Goal: Communication & Community: Ask a question

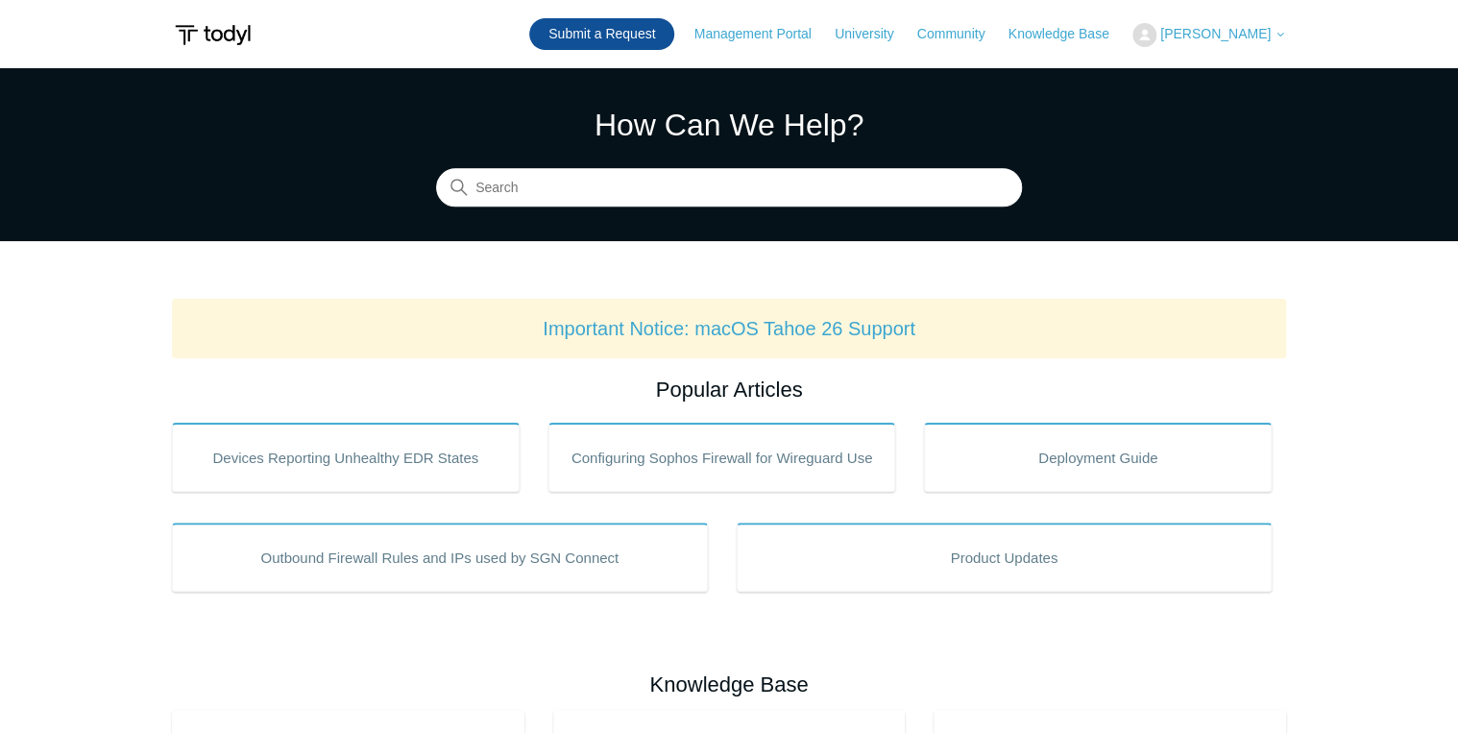
click at [656, 44] on link "Submit a Request" at bounding box center [601, 34] width 145 height 32
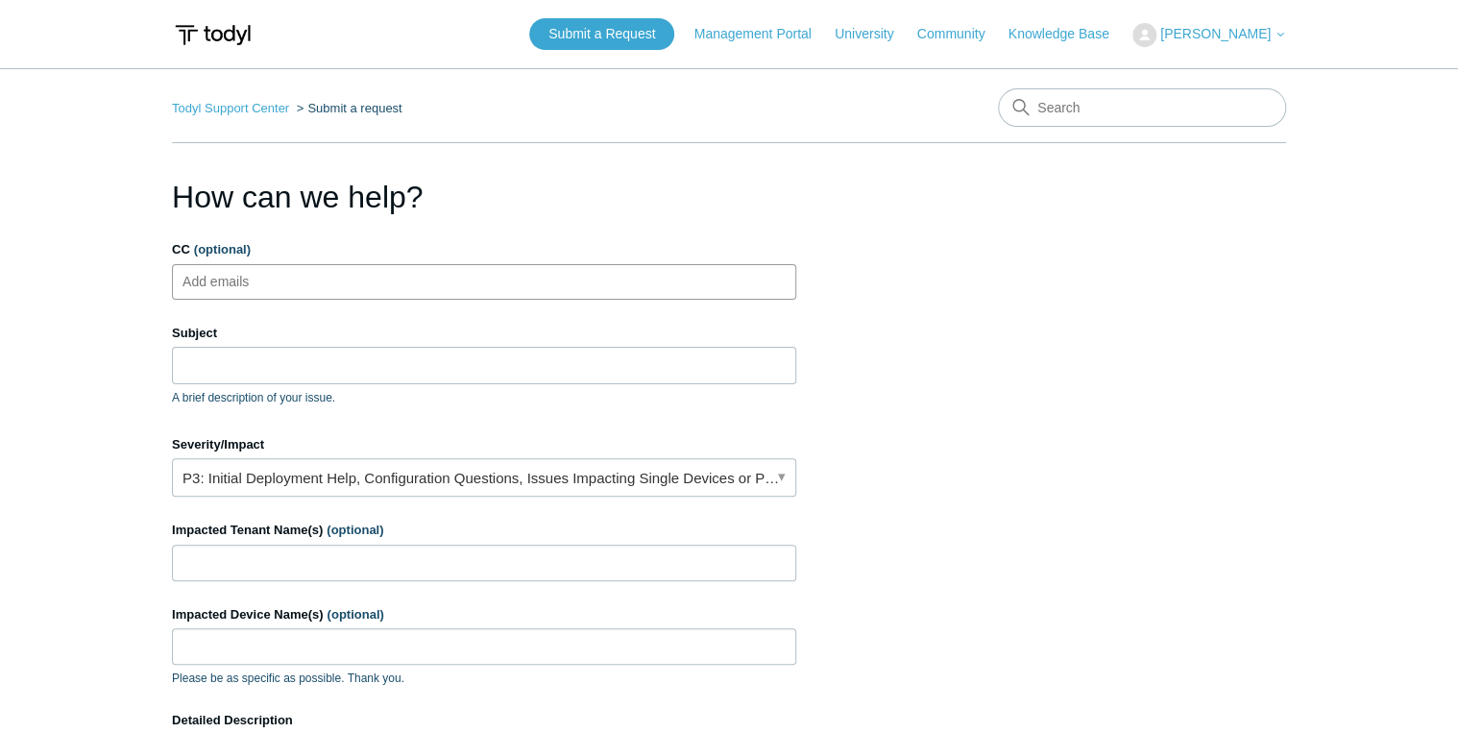
click at [224, 283] on input "CC (optional)" at bounding box center [233, 281] width 114 height 29
type input "j"
click at [253, 269] on input "CC (optional)" at bounding box center [233, 281] width 114 height 29
paste input "joshuam@divergeit.com"
type input "joshuam@divergeit.com"
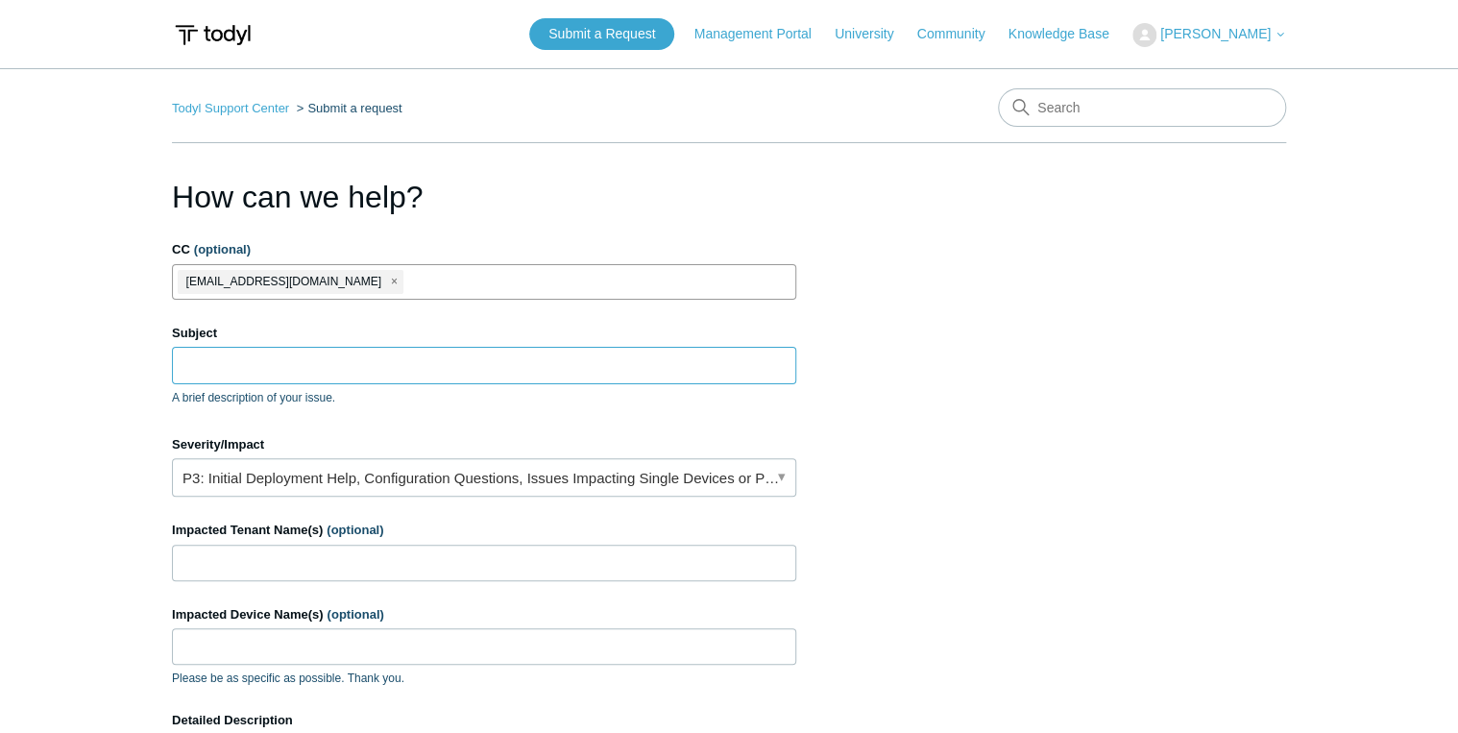
click at [265, 359] on input "Subject" at bounding box center [484, 365] width 624 height 37
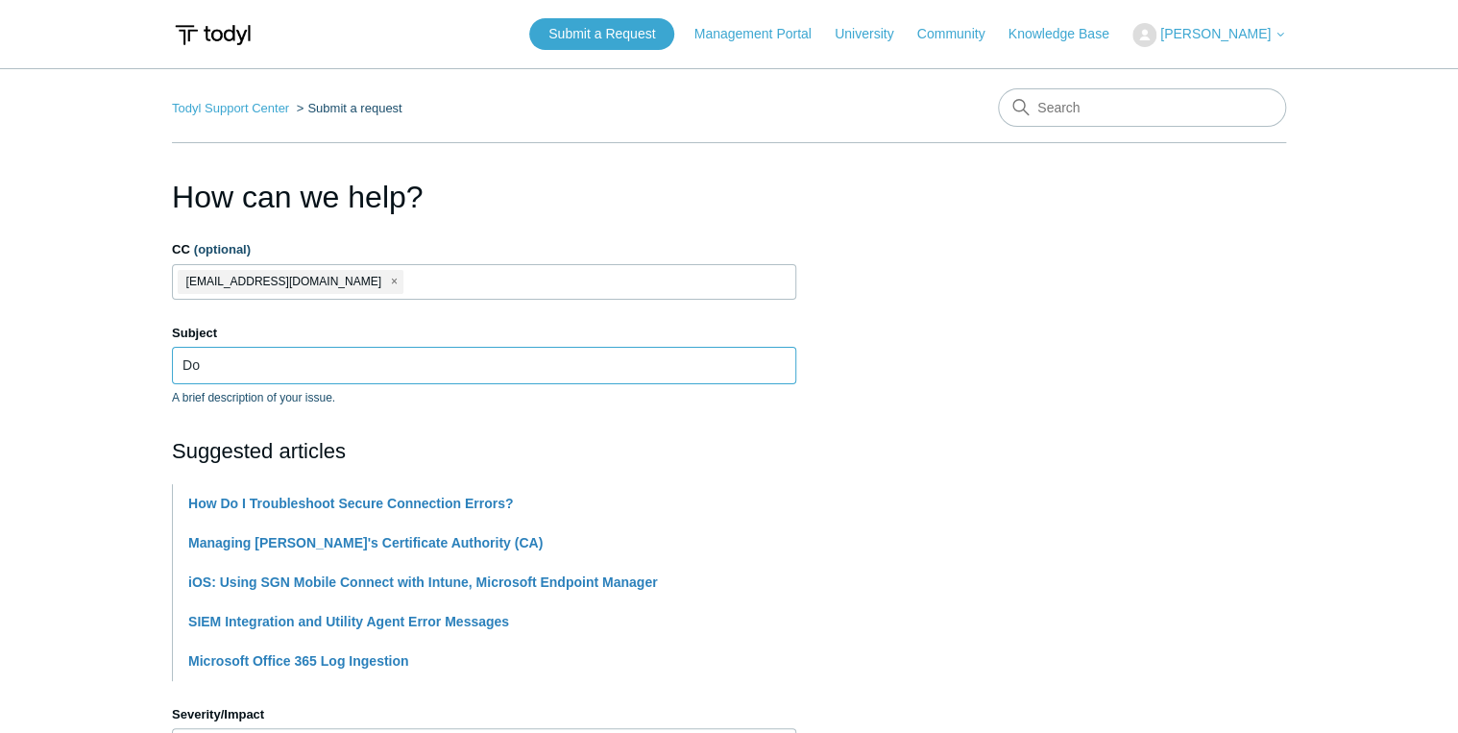
type input "D"
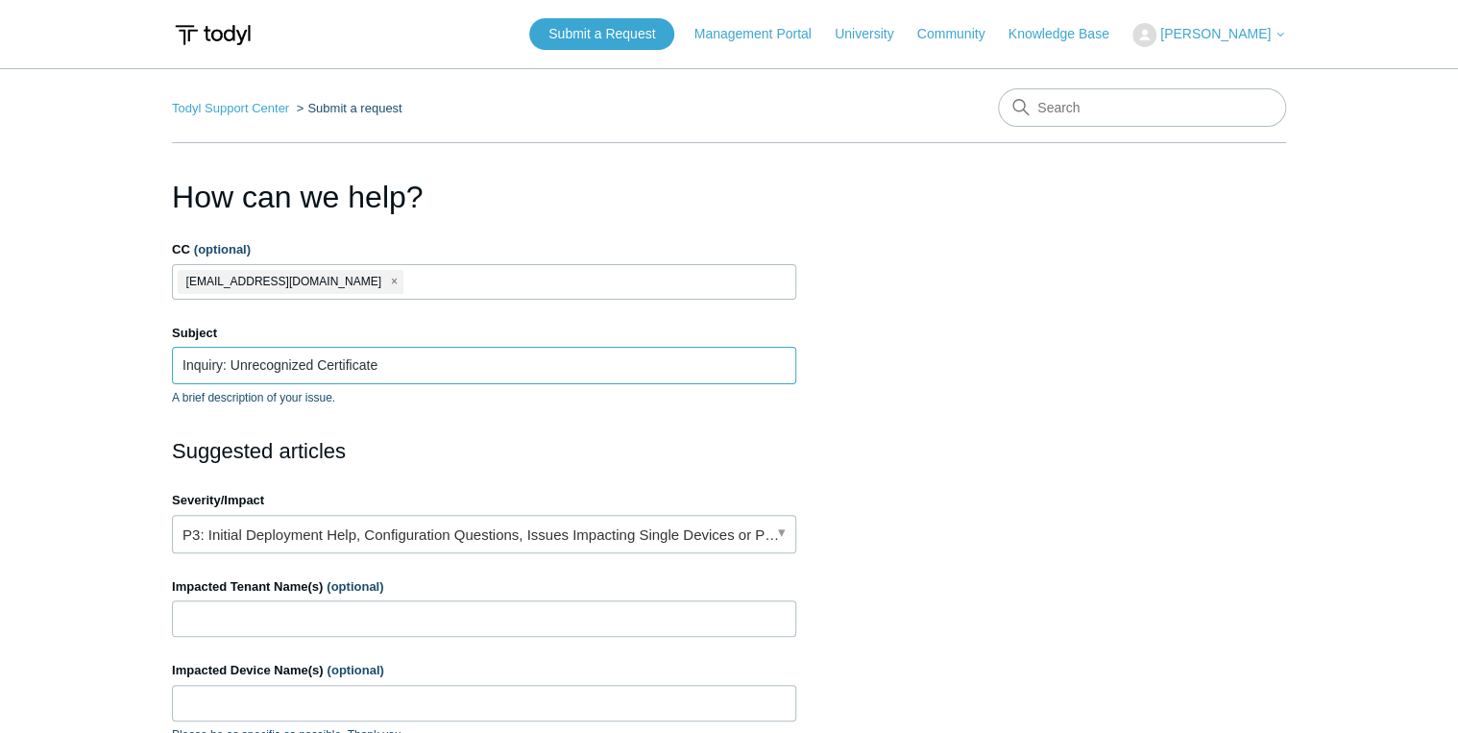
type input "Inquiry: Unrecognized Certificate"
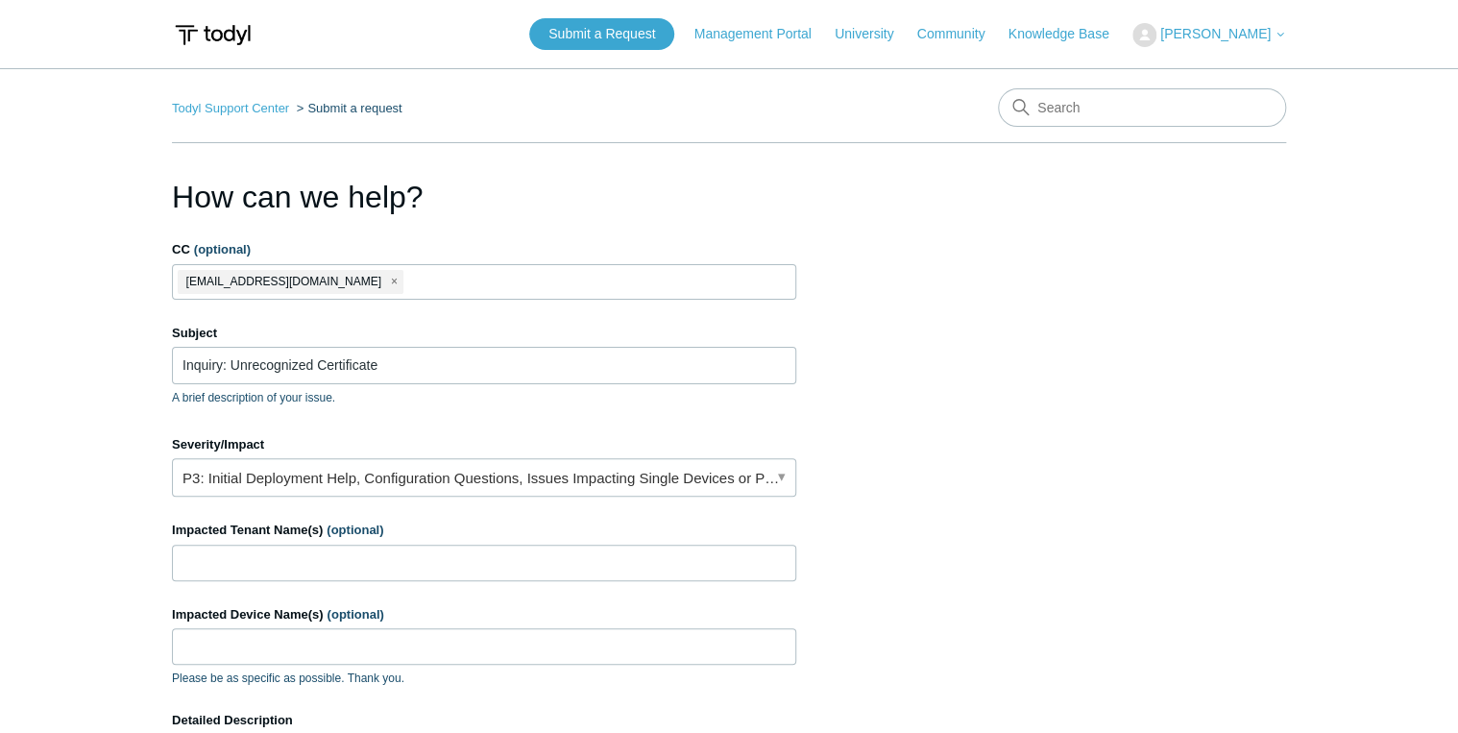
click at [92, 476] on main "Todyl Support Center Submit a request How can we help? CC (optional) joshuam@di…" at bounding box center [729, 563] width 1458 height 990
click at [327, 565] on input "Impacted Tenant Name(s) (optional)" at bounding box center [484, 563] width 624 height 37
drag, startPoint x: 281, startPoint y: 565, endPoint x: 89, endPoint y: 568, distance: 191.2
click at [89, 568] on main "Todyl Support Center Submit a request How can we help? CC (optional) joshuam@di…" at bounding box center [729, 563] width 1458 height 990
paste input "[PERSON_NAME] Management"
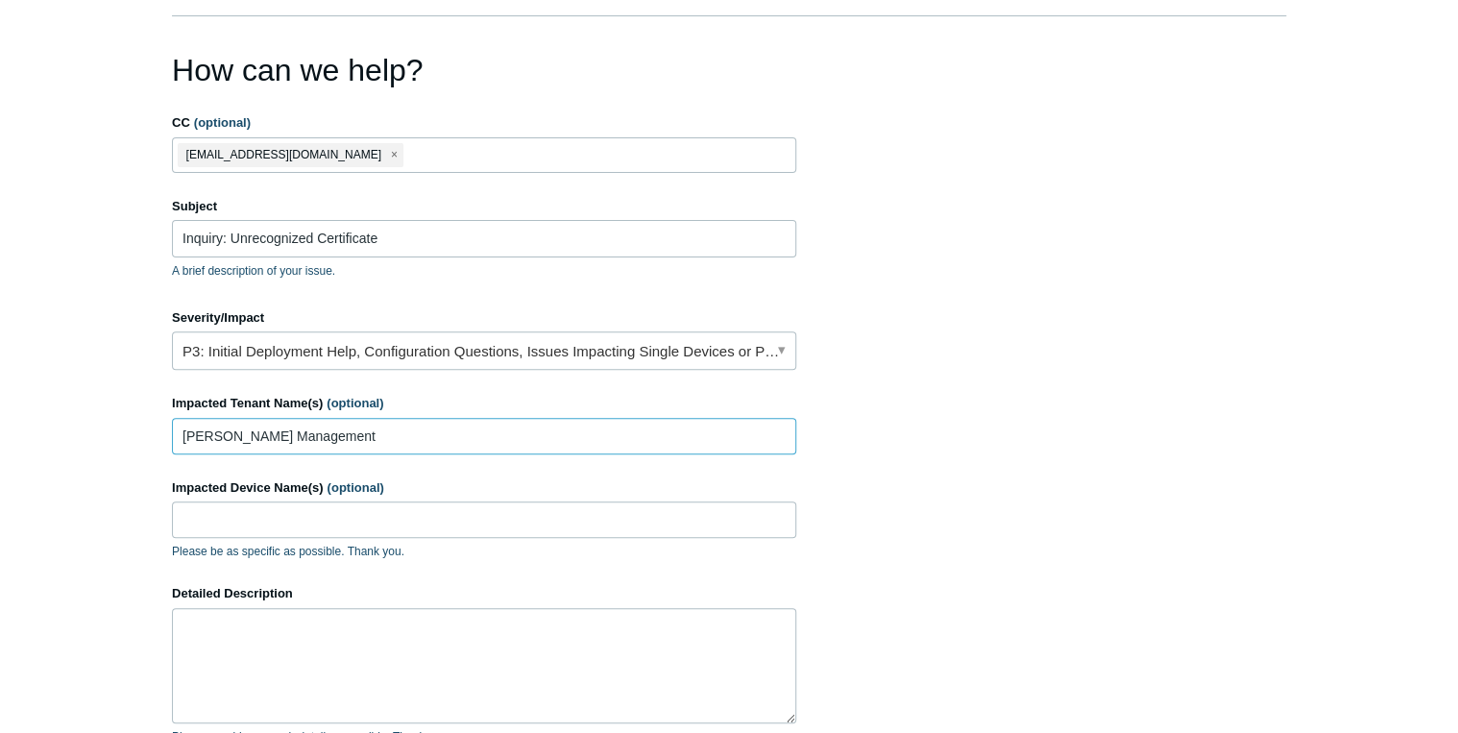
scroll to position [154, 0]
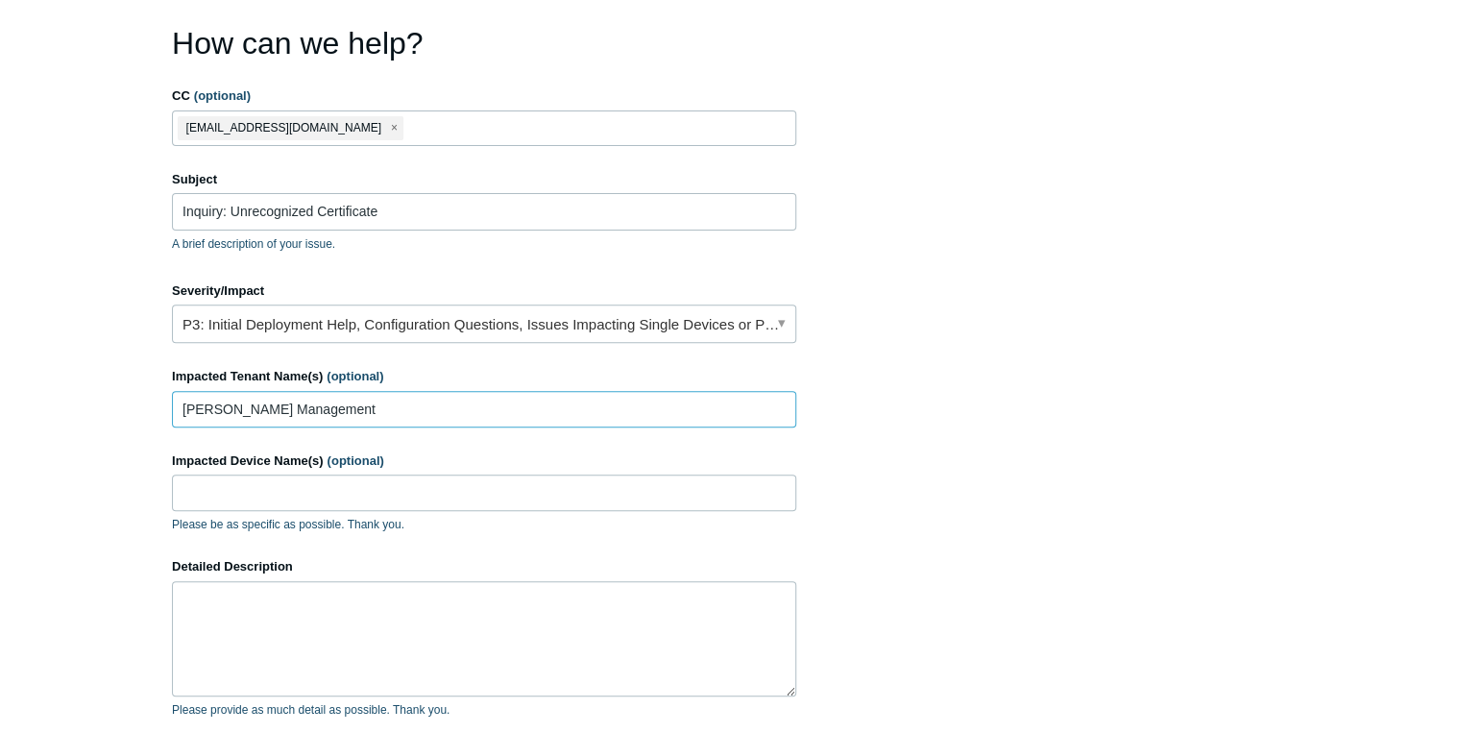
type input "[PERSON_NAME] Management"
click at [296, 614] on textarea "Detailed Description" at bounding box center [484, 638] width 624 height 115
type textarea "C"
click at [224, 596] on textarea "Detailed Description" at bounding box center [484, 638] width 624 height 115
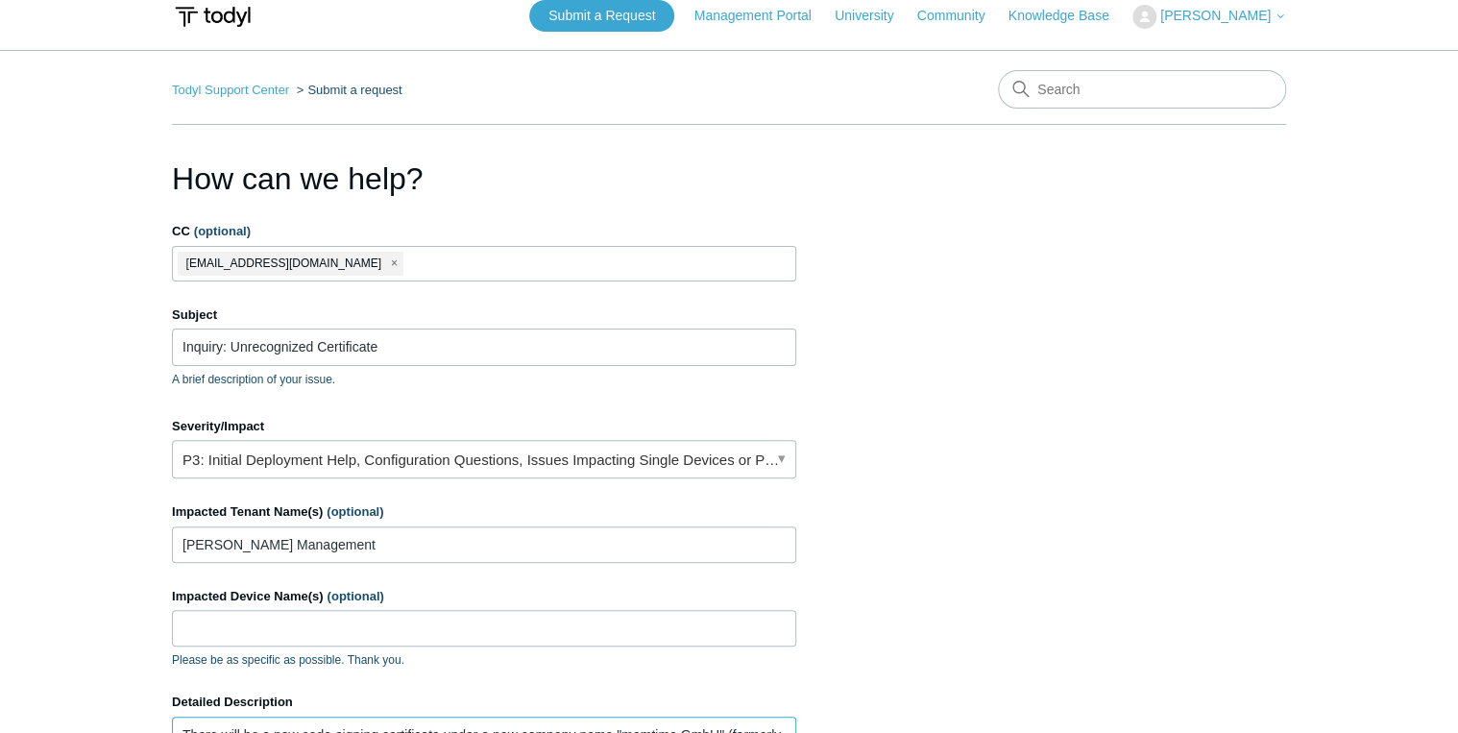
scroll to position [433, 0]
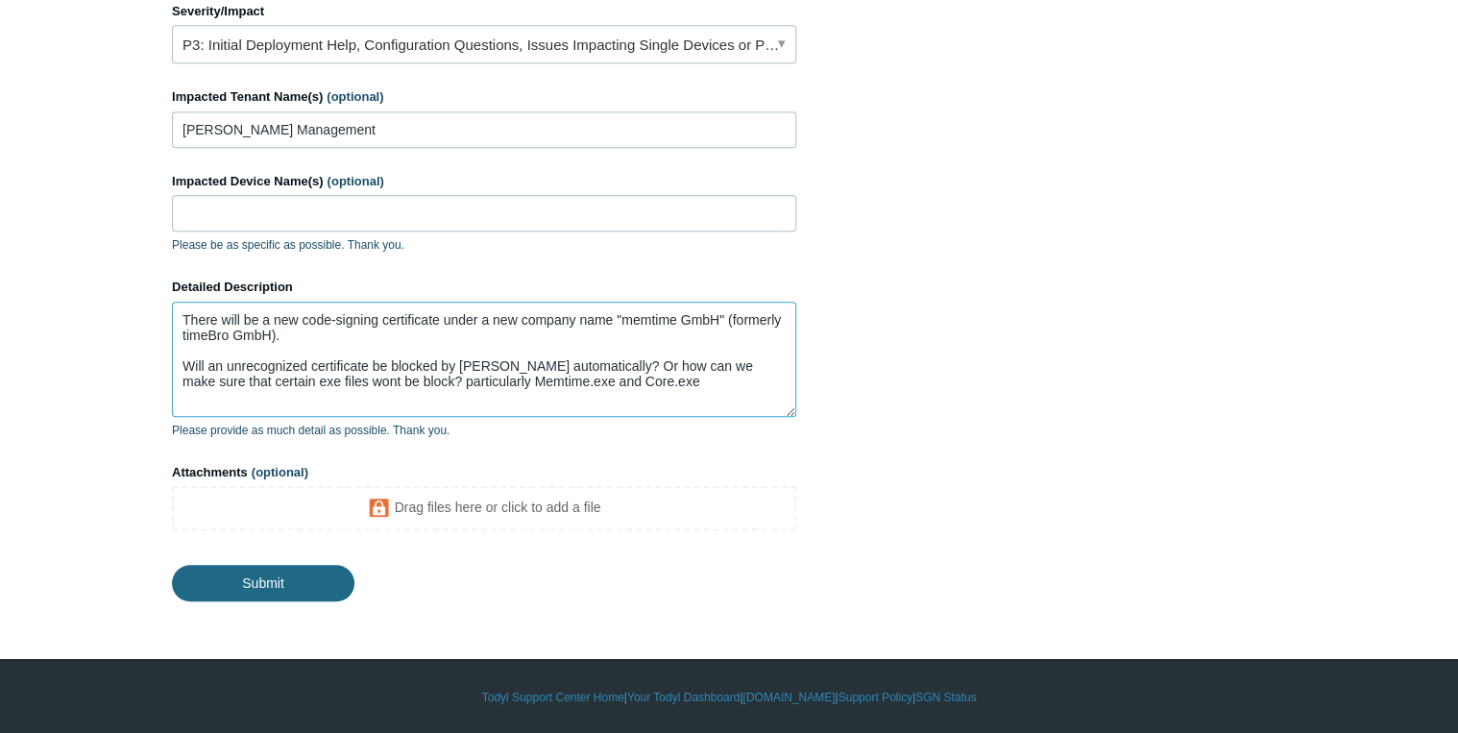
type textarea "There will be a new code-signing certificate under a new company name "memtime …"
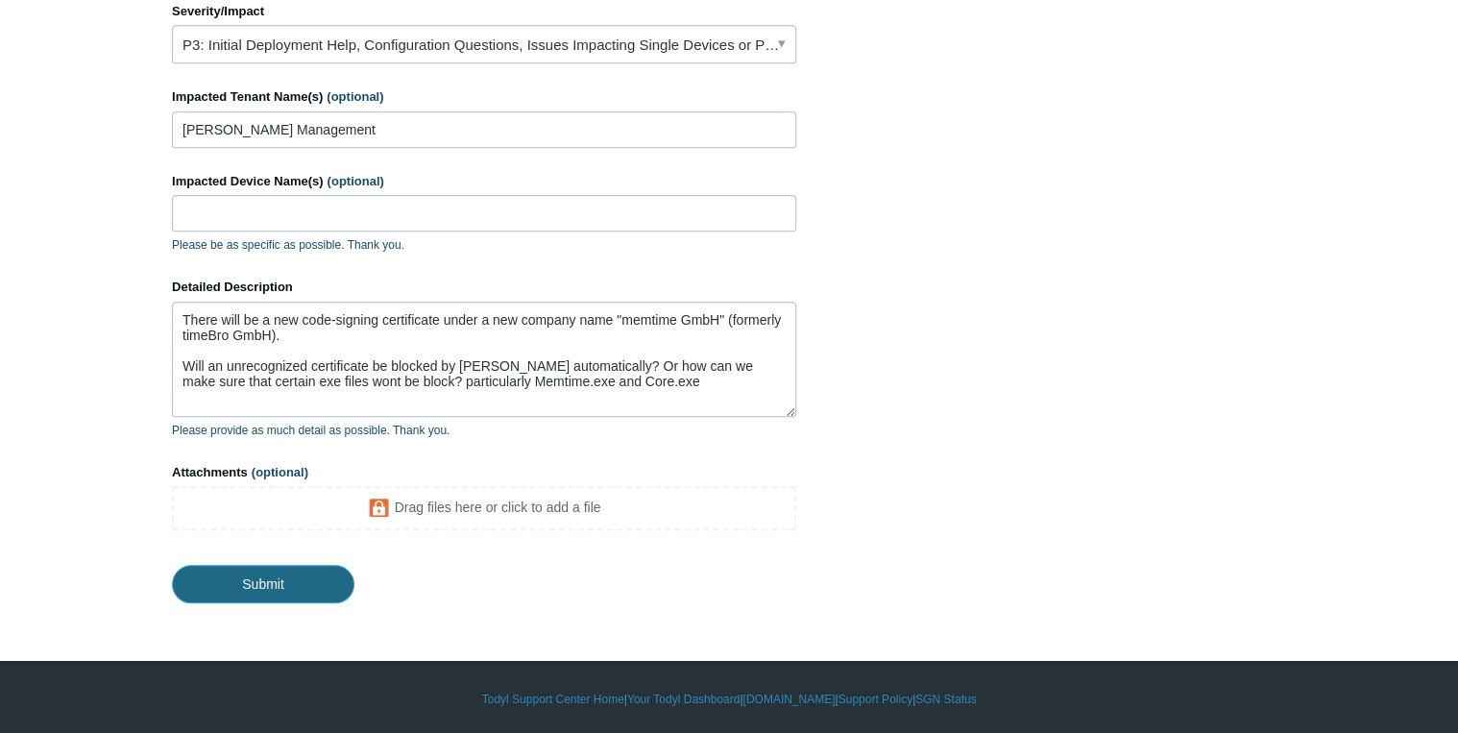
click at [297, 579] on input "Submit" at bounding box center [263, 584] width 183 height 38
